Goal: Task Accomplishment & Management: Manage account settings

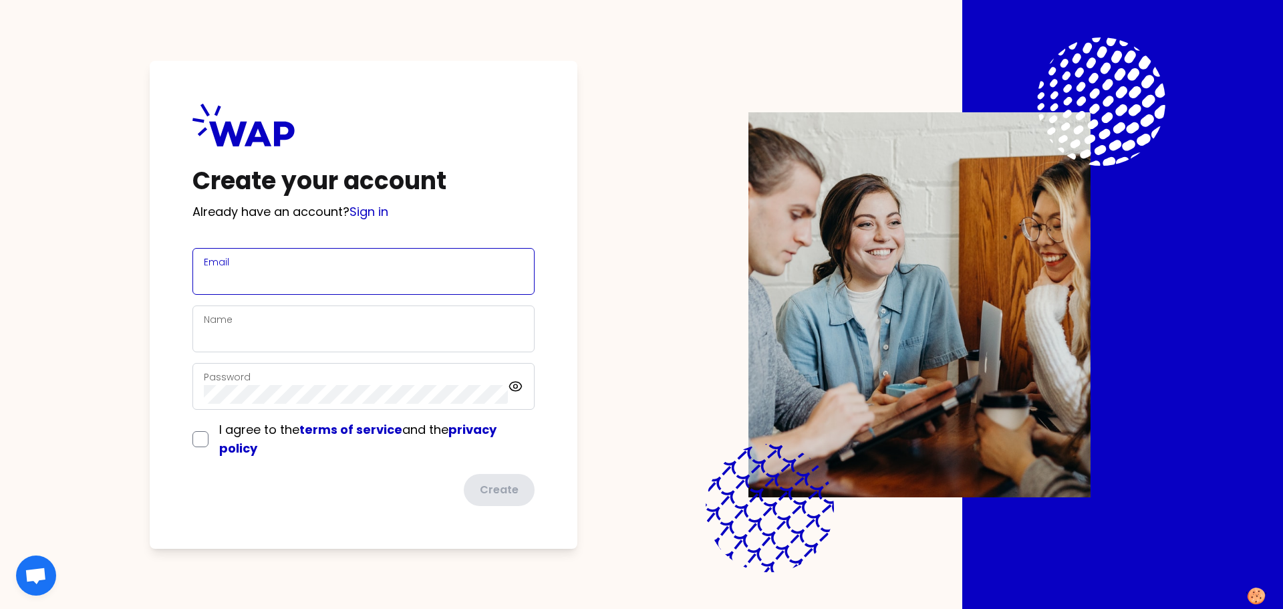
click at [218, 283] on input "Email" at bounding box center [363, 279] width 319 height 19
click at [0, 608] on com-1password-button at bounding box center [0, 609] width 0 height 0
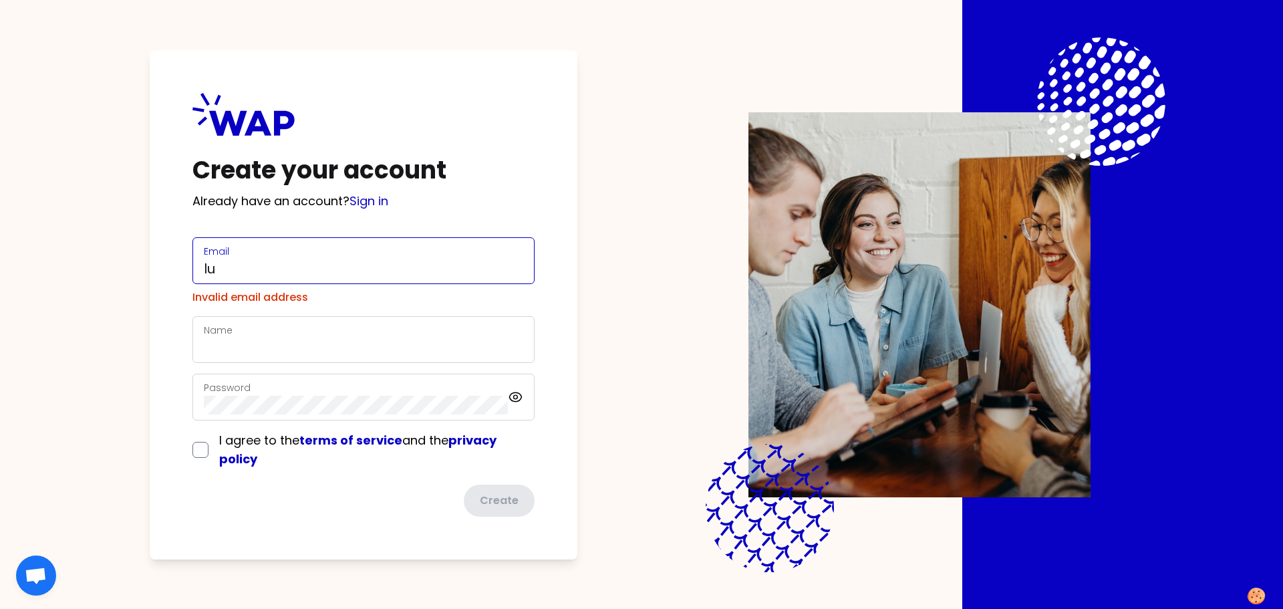
click at [255, 271] on input "lu" at bounding box center [363, 268] width 319 height 19
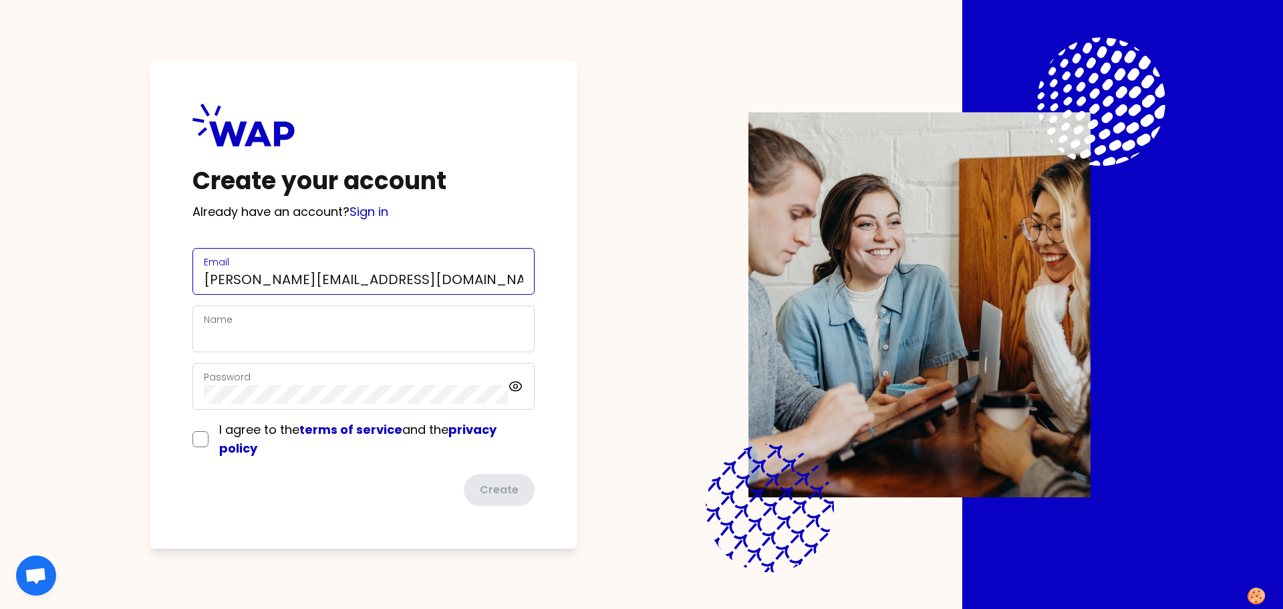
type input "[PERSON_NAME][EMAIL_ADDRESS][DOMAIN_NAME]"
type input "[PERSON_NAME]"
click at [195, 438] on input "checkbox" at bounding box center [200, 439] width 16 height 16
checkbox input "true"
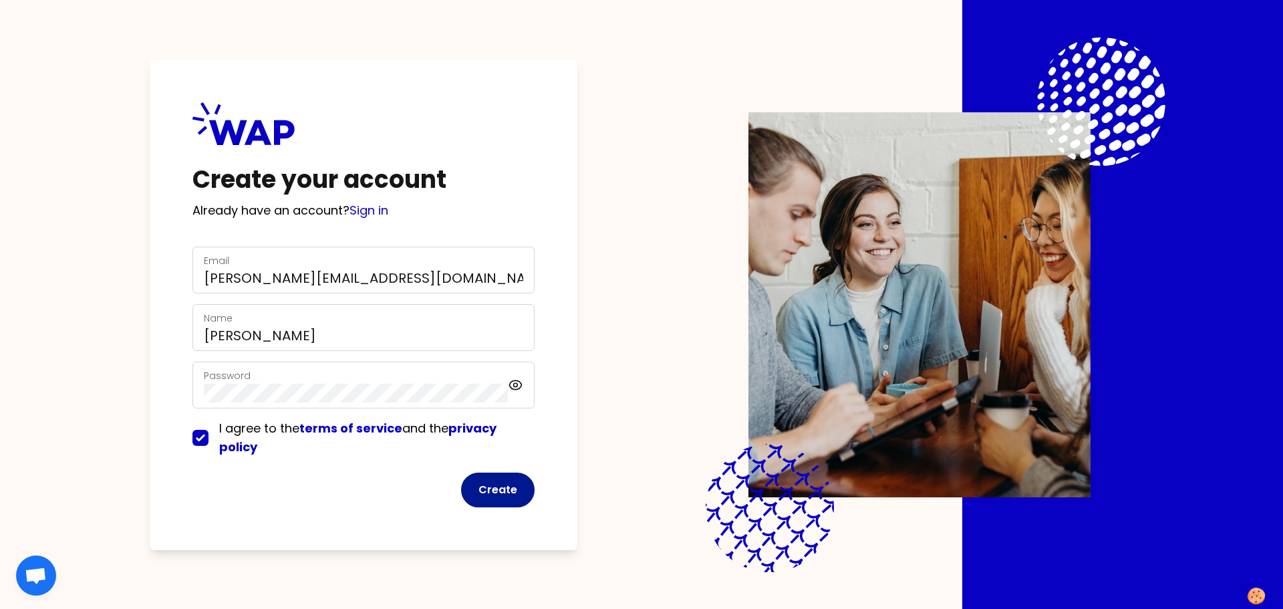
click at [491, 488] on button "Create" at bounding box center [497, 489] width 73 height 35
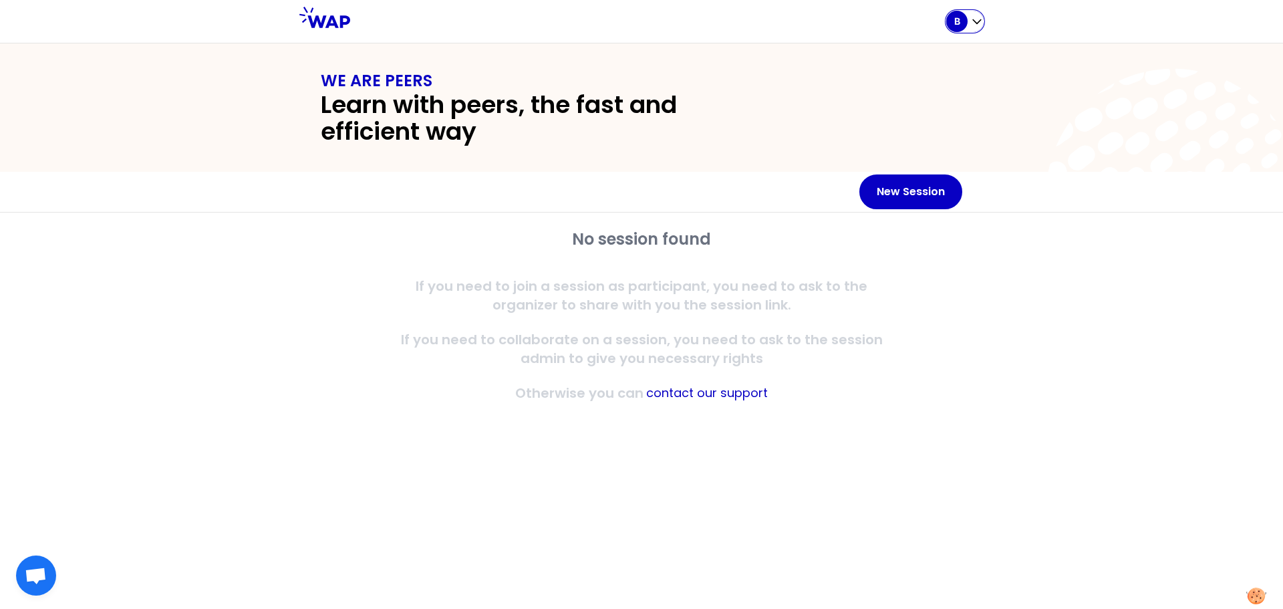
click at [980, 19] on icon "button" at bounding box center [976, 21] width 13 height 13
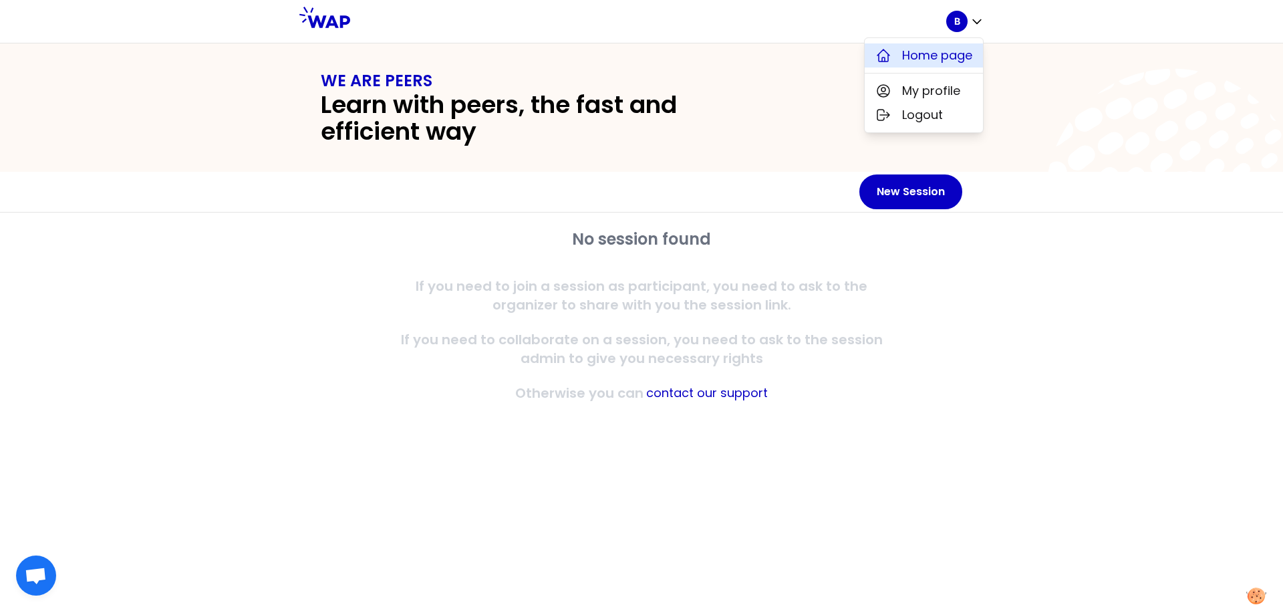
click at [959, 53] on span "Home page" at bounding box center [937, 55] width 70 height 19
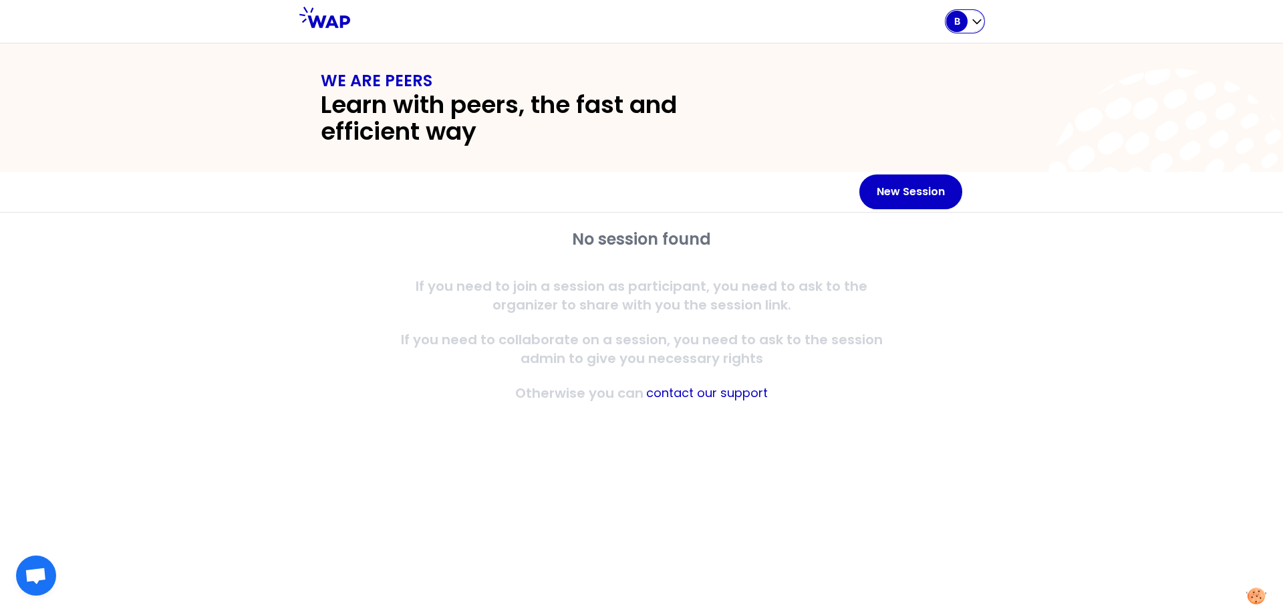
click at [955, 21] on p "B" at bounding box center [957, 21] width 6 height 13
click at [918, 96] on span "My profile" at bounding box center [931, 91] width 58 height 19
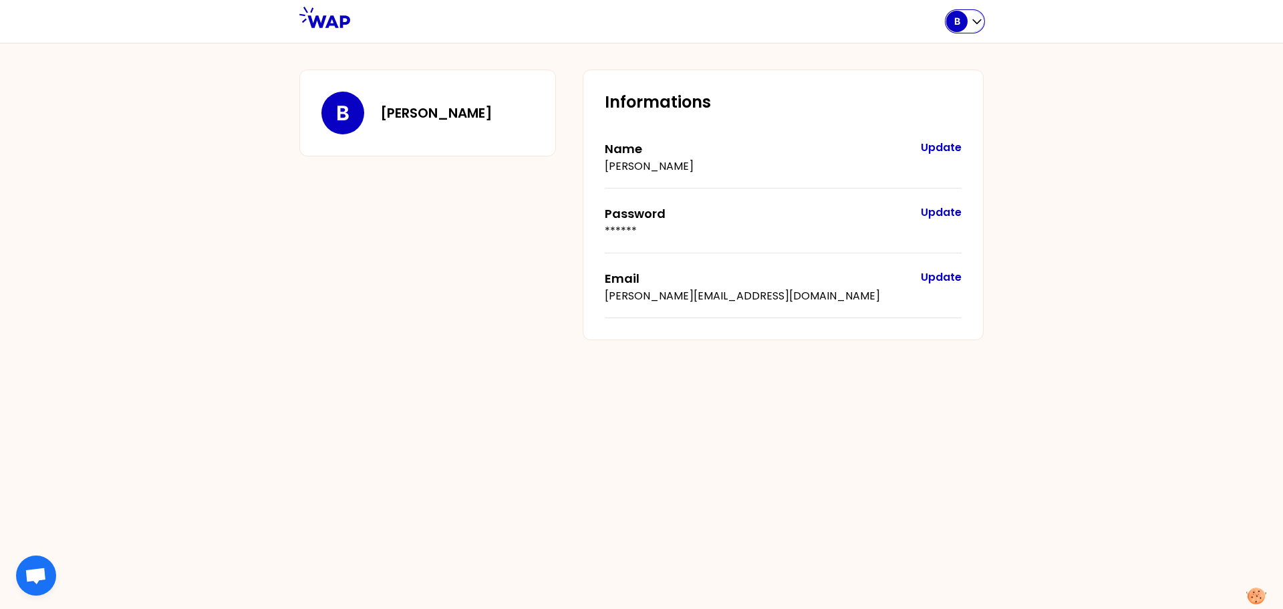
click at [972, 21] on icon "button" at bounding box center [976, 21] width 13 height 13
click at [921, 117] on span "Logout" at bounding box center [922, 115] width 41 height 19
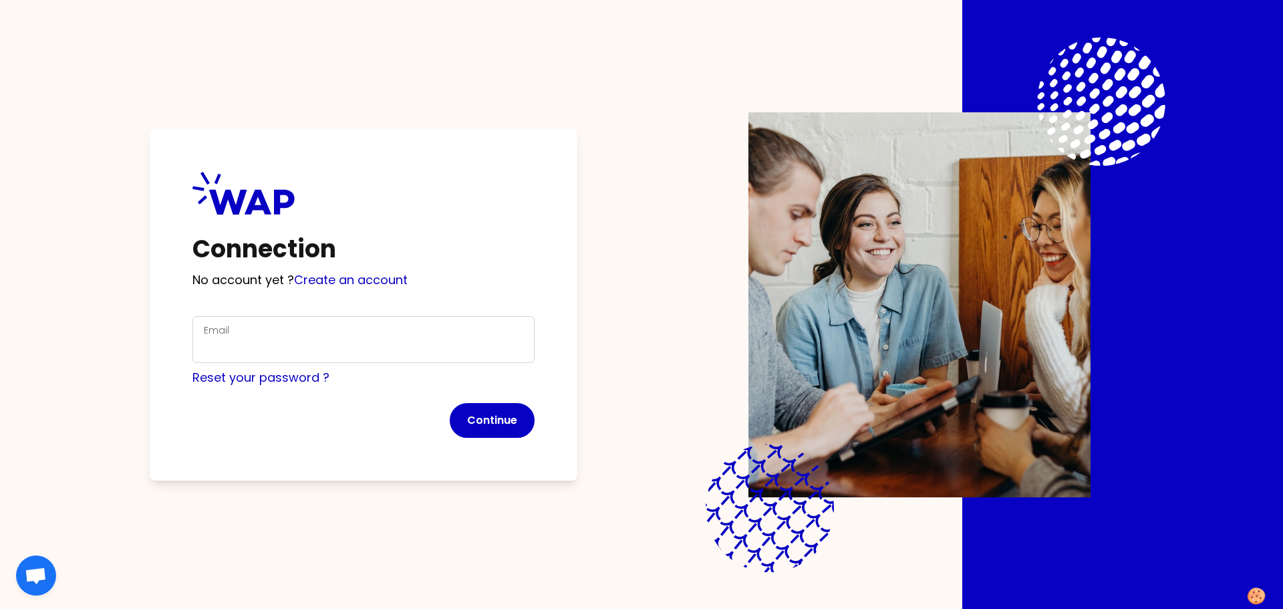
click at [271, 329] on div "Email" at bounding box center [363, 339] width 319 height 35
type input "[PERSON_NAME][EMAIL_ADDRESS][DOMAIN_NAME]"
click at [466, 420] on button "Continue" at bounding box center [492, 420] width 85 height 35
